Goal: Book appointment/travel/reservation

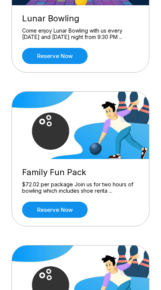
scroll to position [142, 0]
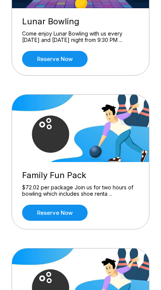
click at [80, 213] on link "Reserve now" at bounding box center [54, 213] width 65 height 16
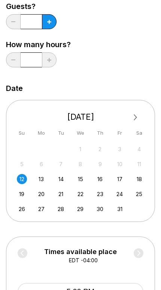
scroll to position [144, 0]
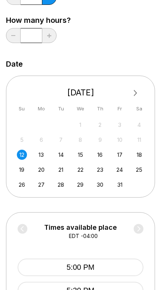
click at [136, 90] on button "Next Month" at bounding box center [135, 93] width 12 height 12
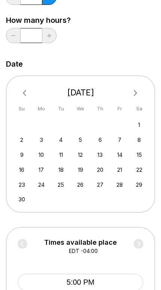
click at [23, 94] on button "Previous Month" at bounding box center [25, 93] width 12 height 12
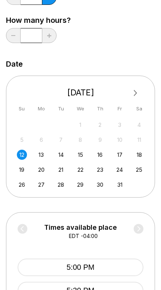
click at [21, 155] on div "12" at bounding box center [22, 155] width 10 height 10
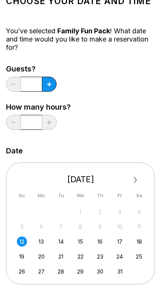
scroll to position [53, 0]
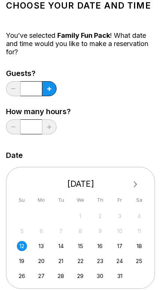
click at [46, 94] on button at bounding box center [49, 88] width 15 height 15
click at [48, 93] on button at bounding box center [49, 88] width 15 height 15
click at [48, 91] on button at bounding box center [49, 88] width 15 height 15
click at [47, 91] on button at bounding box center [49, 88] width 15 height 15
type input "*"
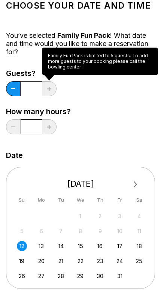
click at [105, 128] on div "Guests? * How many hours? *" at bounding box center [80, 103] width 149 height 69
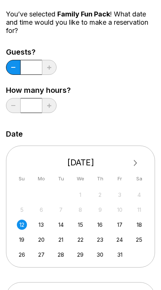
scroll to position [0, 0]
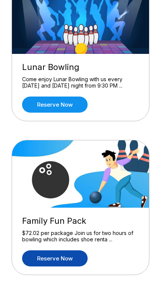
scroll to position [96, 0]
